Goal: Task Accomplishment & Management: Manage account settings

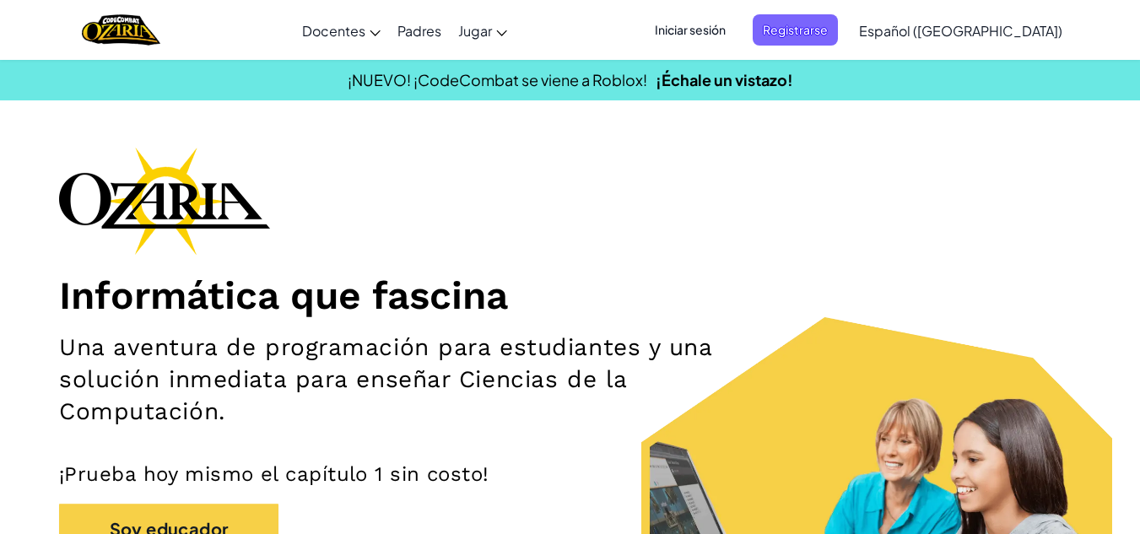
click at [722, 39] on span "Iniciar sesión" at bounding box center [690, 29] width 91 height 31
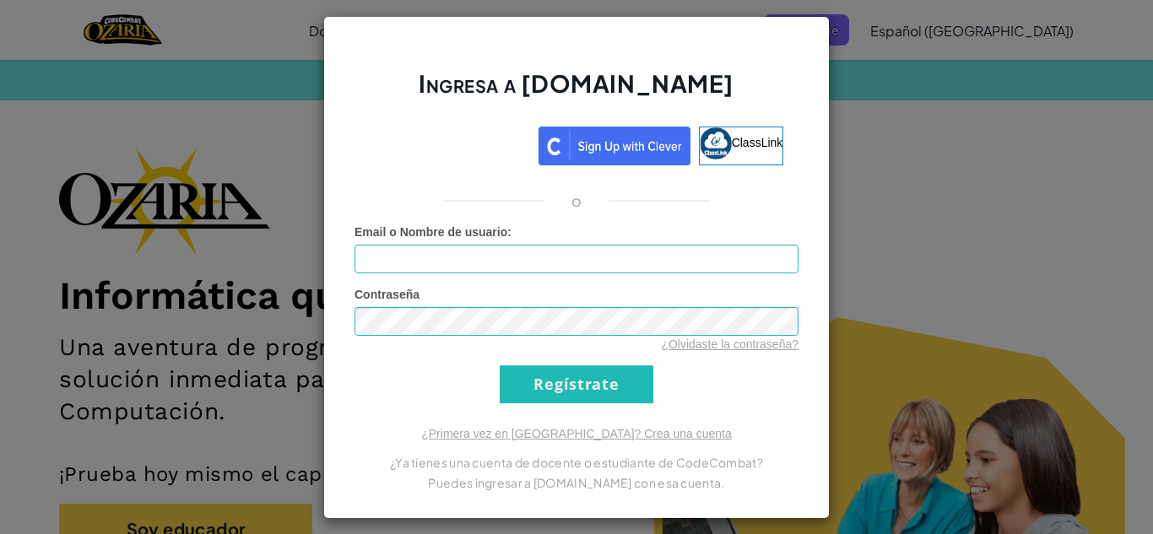
click at [520, 258] on input "Email o Nombre de usuario :" at bounding box center [576, 259] width 444 height 29
click at [502, 261] on input "Email o Nombre de usuario :" at bounding box center [576, 259] width 444 height 29
type input "[EMAIL_ADDRESS][DOMAIN_NAME]"
click at [534, 376] on input "Regístrate" at bounding box center [577, 384] width 154 height 38
